Goal: Task Accomplishment & Management: Use online tool/utility

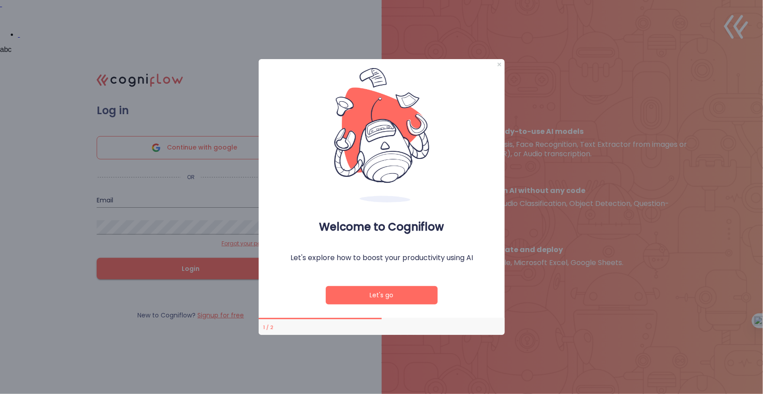
type input "[EMAIL_ADDRESS][DOMAIN_NAME]"
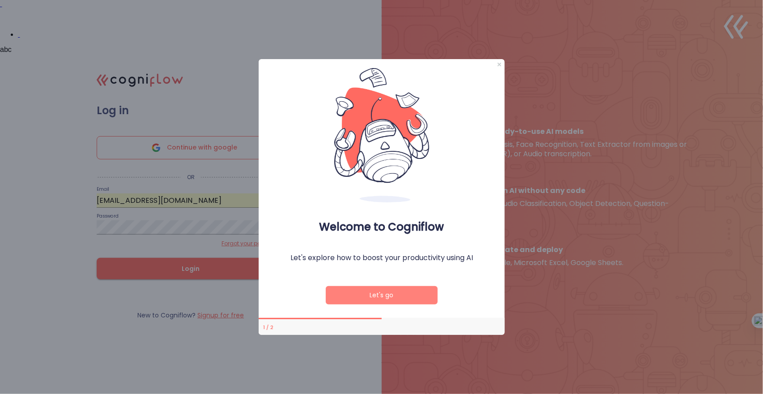
click at [385, 293] on button "Let's go" at bounding box center [381, 295] width 112 height 18
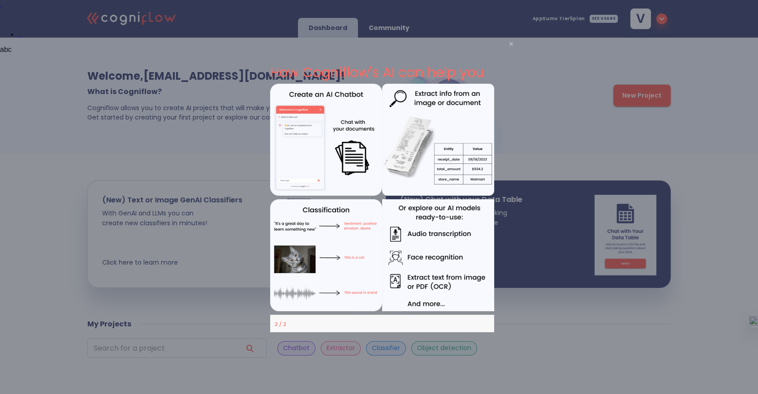
click at [510, 44] on icon "Close Preview" at bounding box center [511, 44] width 4 height 4
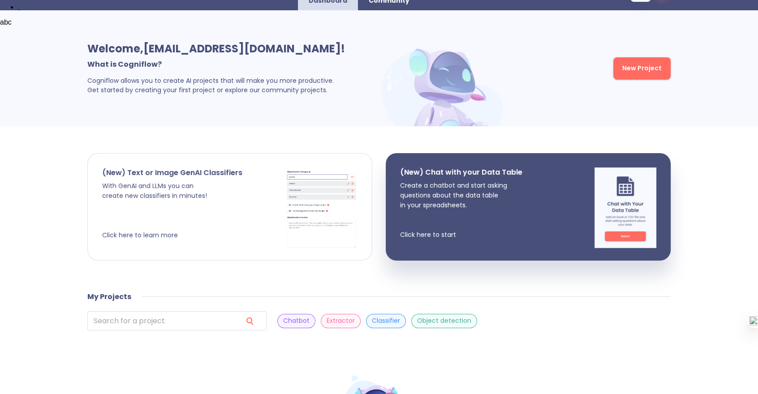
scroll to position [60, 0]
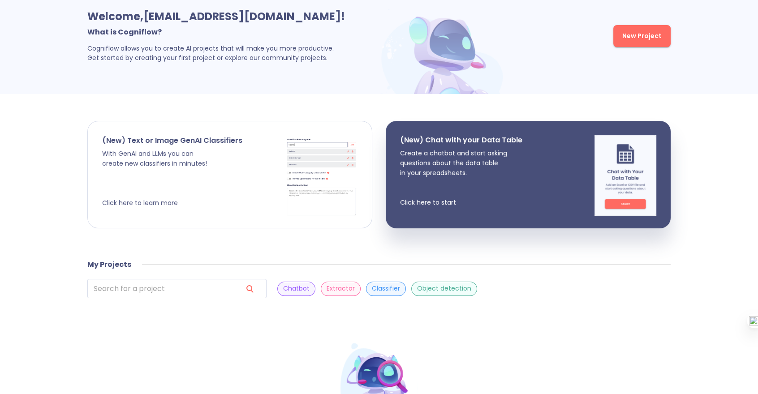
click at [207, 150] on p "With GenAI and LLMs you can create new classifiers in minutes! Click here to le…" at bounding box center [172, 178] width 140 height 59
